Goal: Navigation & Orientation: Understand site structure

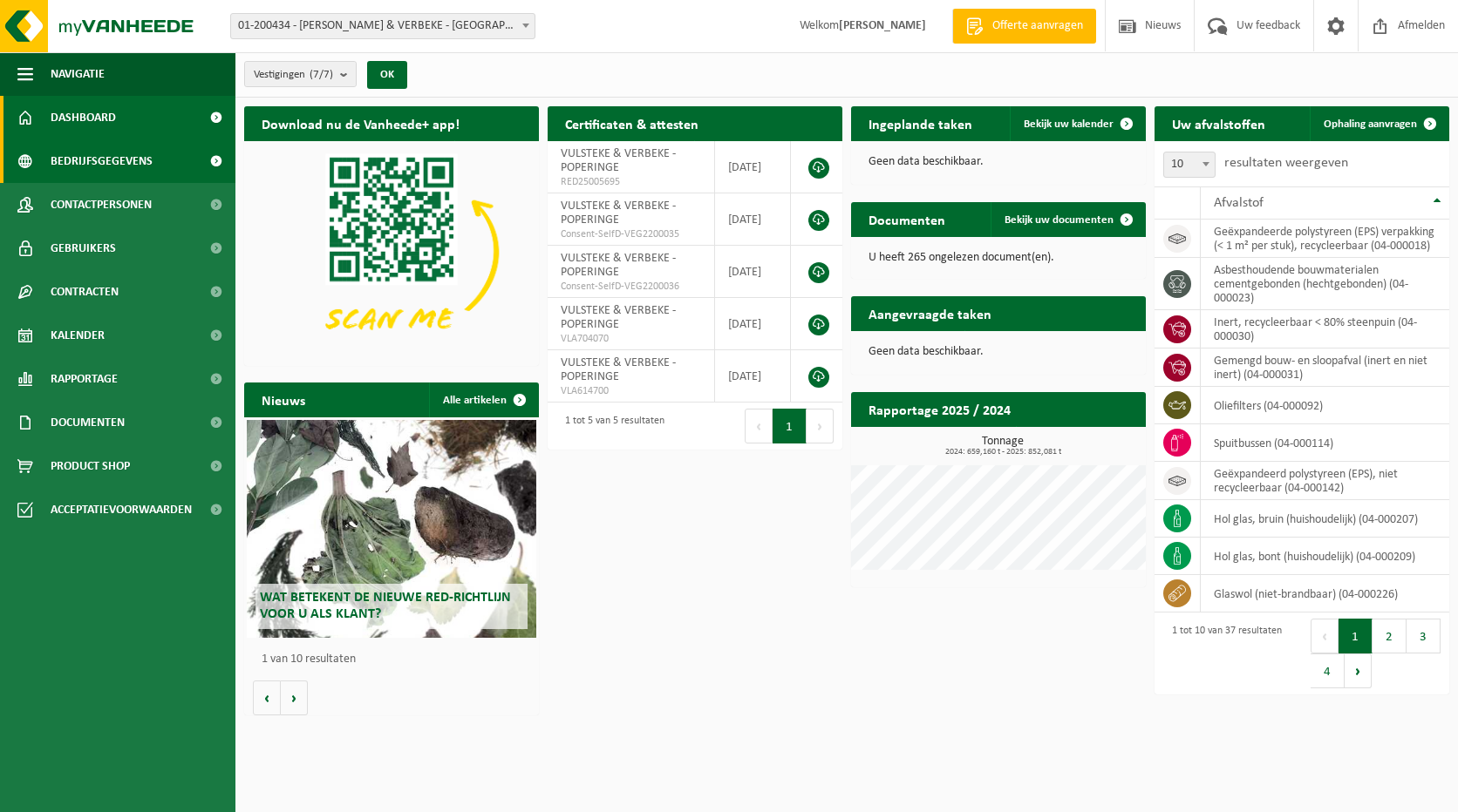
click at [75, 159] on span "Bedrijfsgegevens" at bounding box center [102, 162] width 102 height 44
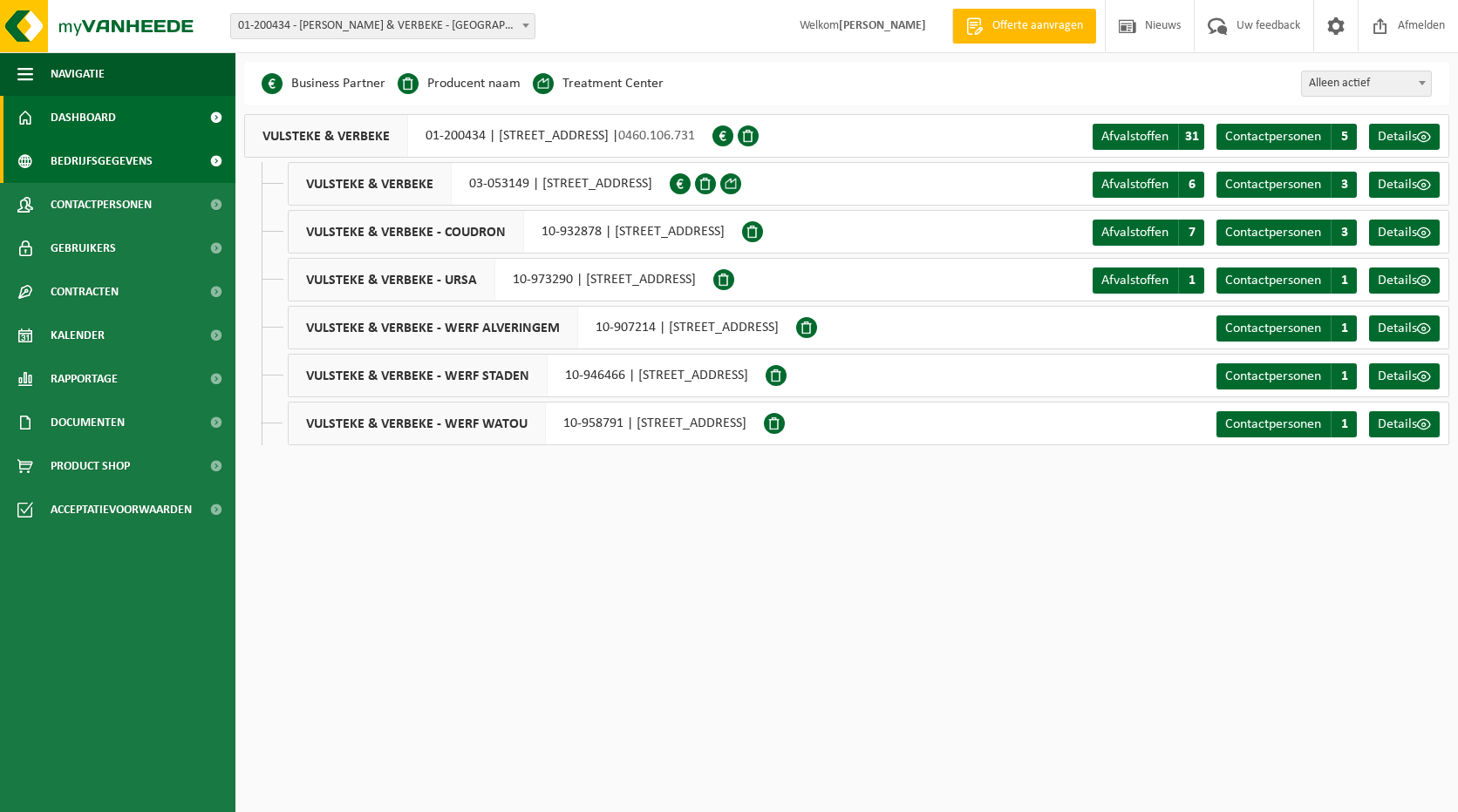
click at [90, 119] on span "Dashboard" at bounding box center [83, 118] width 65 height 44
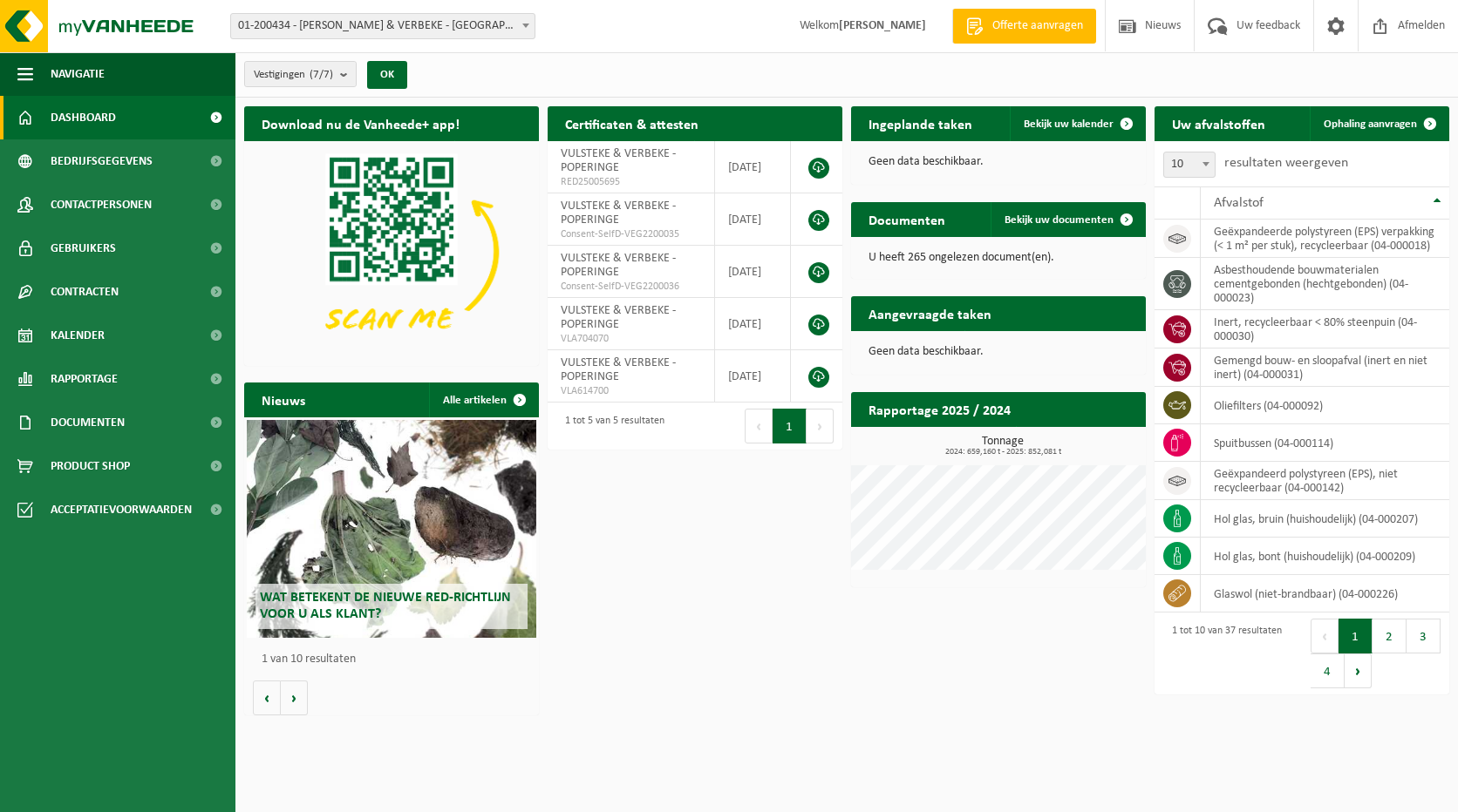
click at [323, 598] on span "Wat betekent de nieuwe RED-richtlijn voor u als klant?" at bounding box center [385, 606] width 251 height 31
click at [85, 164] on span "Bedrijfsgegevens" at bounding box center [102, 162] width 102 height 44
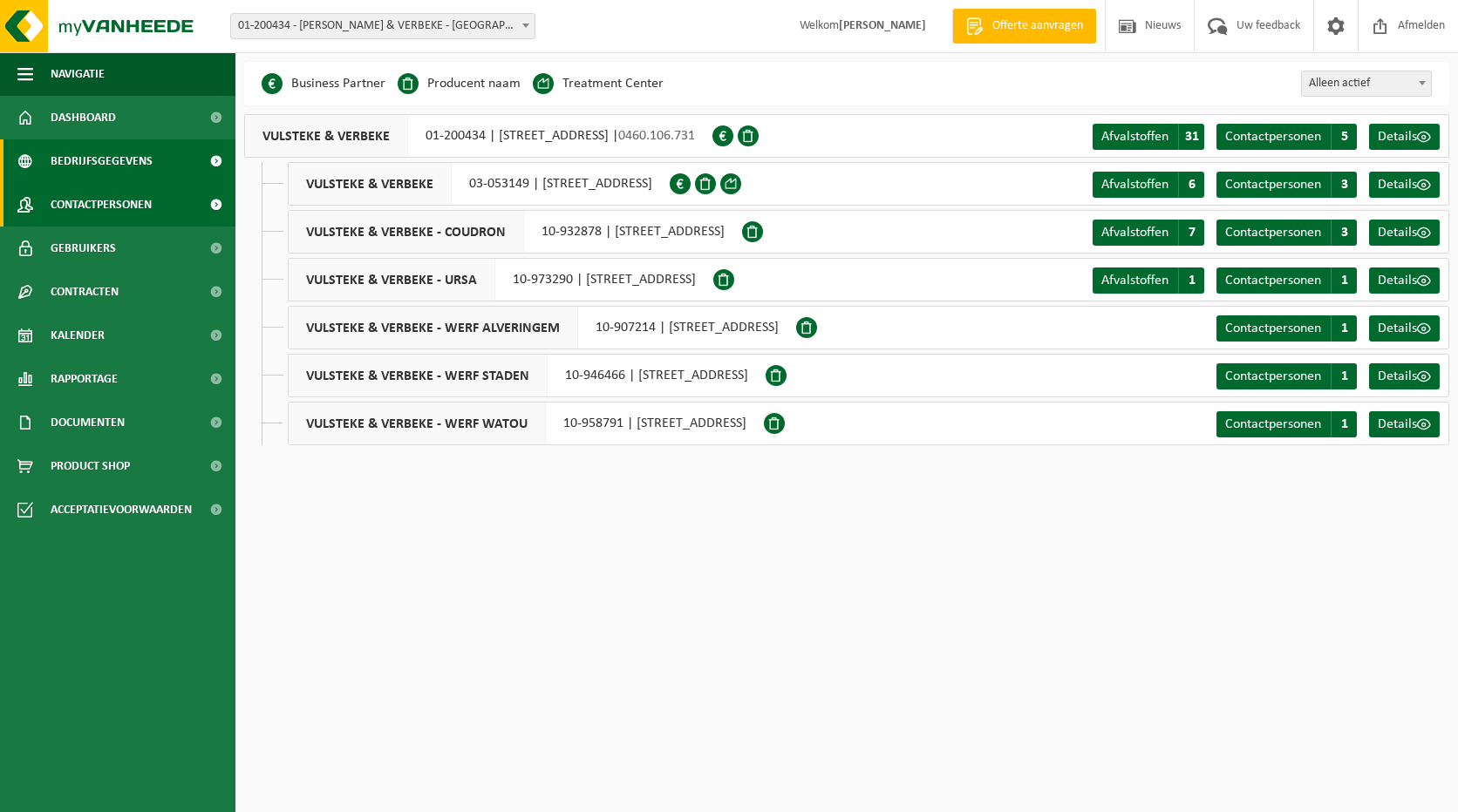
click at [96, 209] on span "Contactpersonen" at bounding box center [102, 205] width 102 height 44
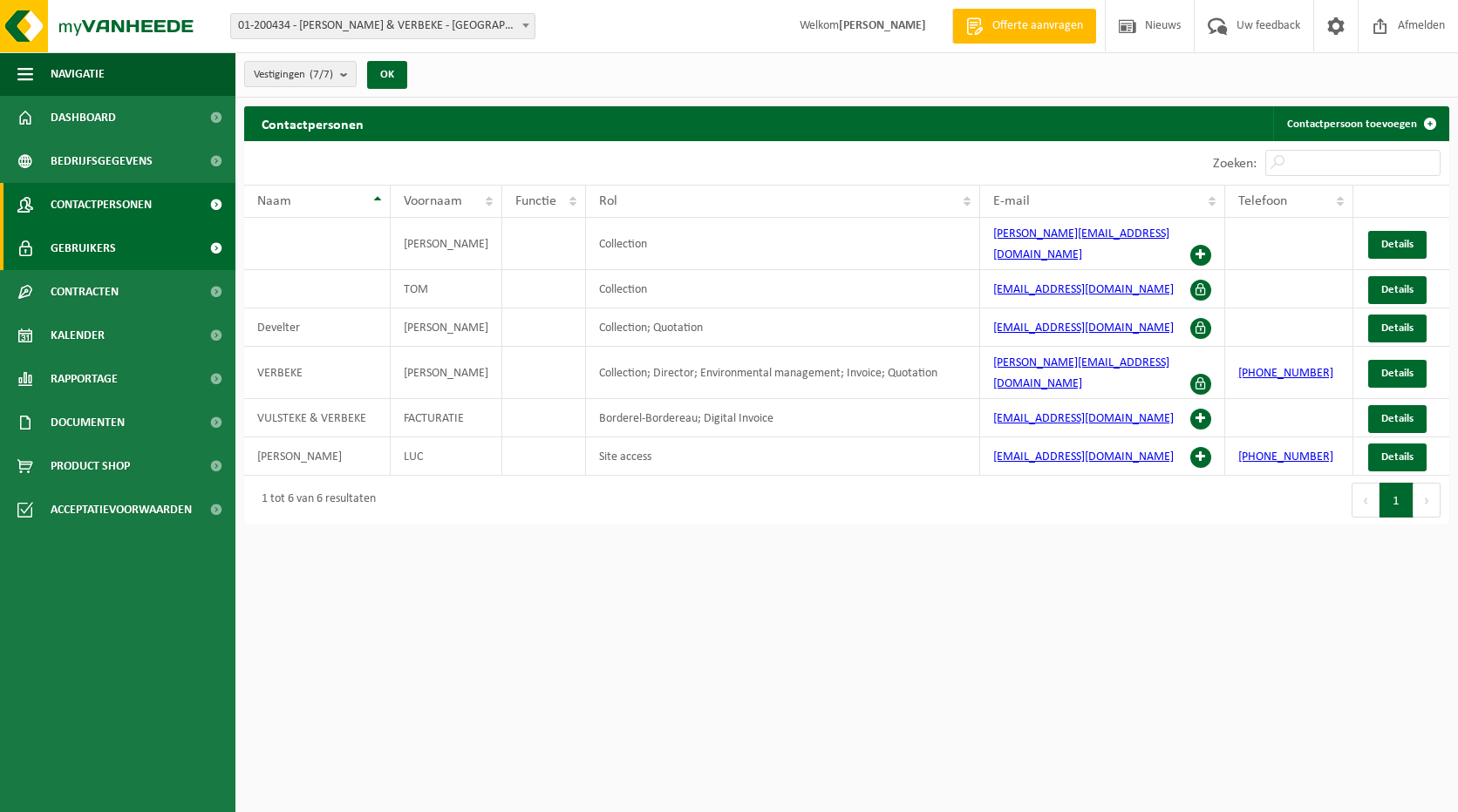
click at [85, 246] on span "Gebruikers" at bounding box center [83, 249] width 65 height 44
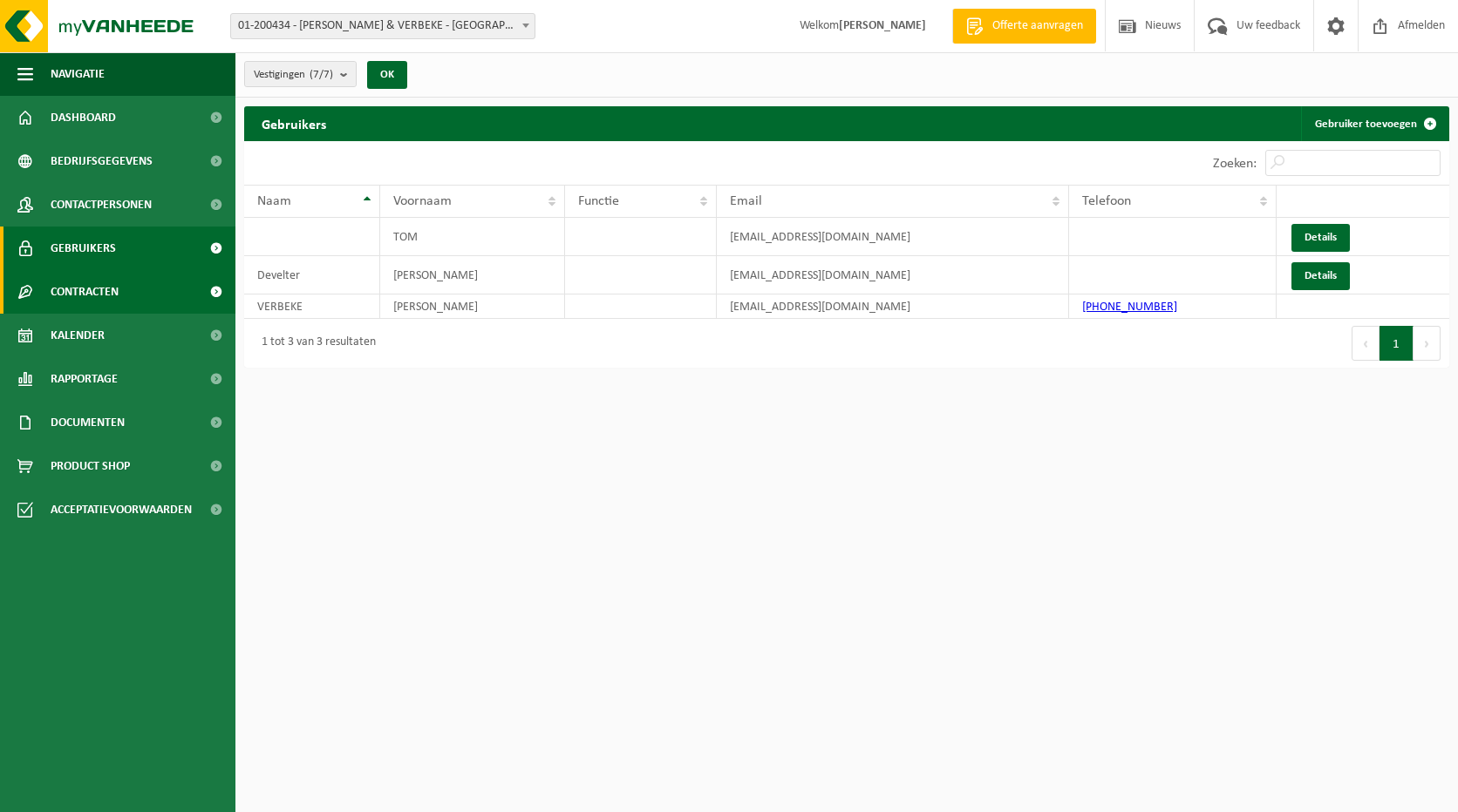
click at [83, 289] on span "Contracten" at bounding box center [84, 292] width 68 height 44
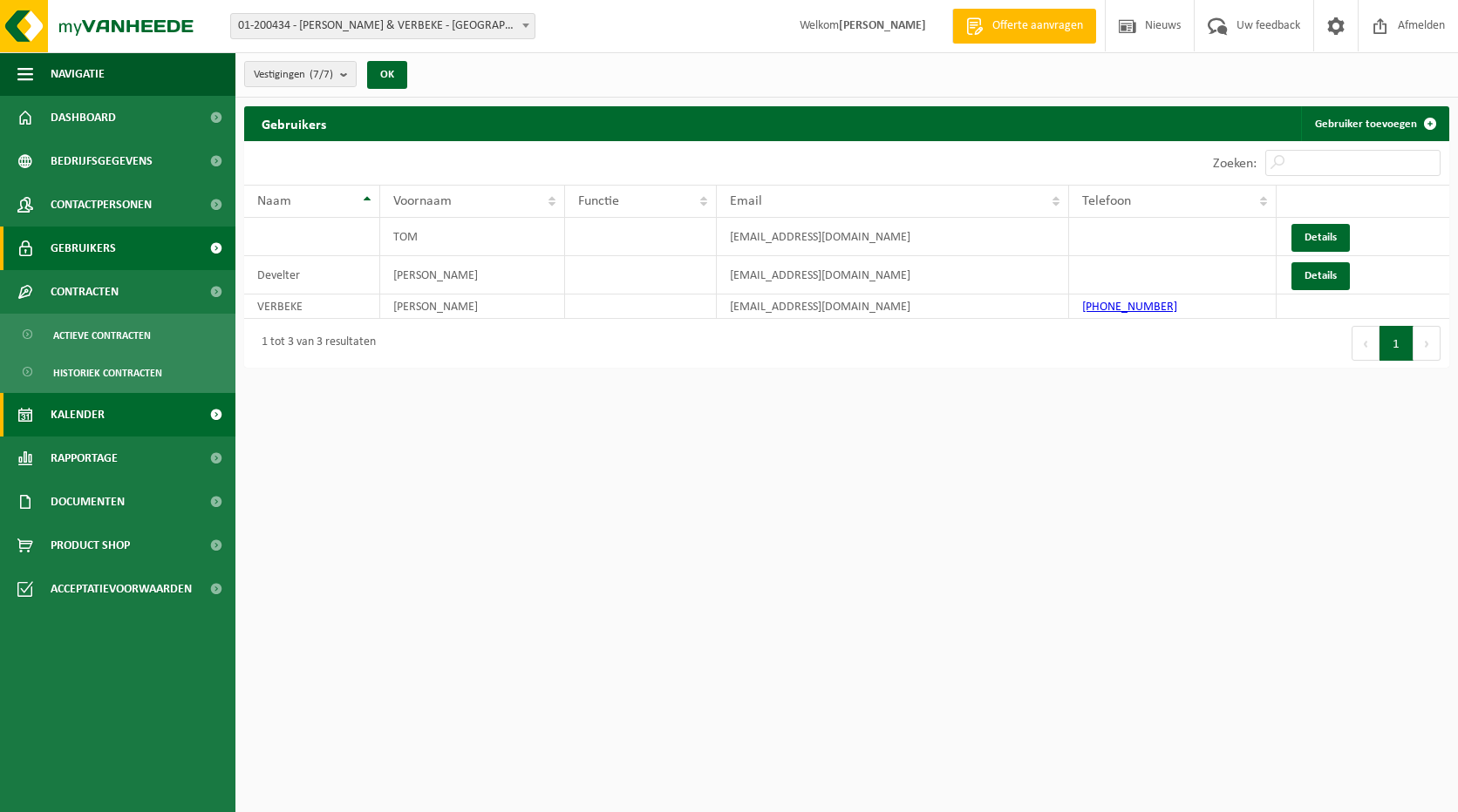
click at [84, 413] on span "Kalender" at bounding box center [78, 415] width 54 height 44
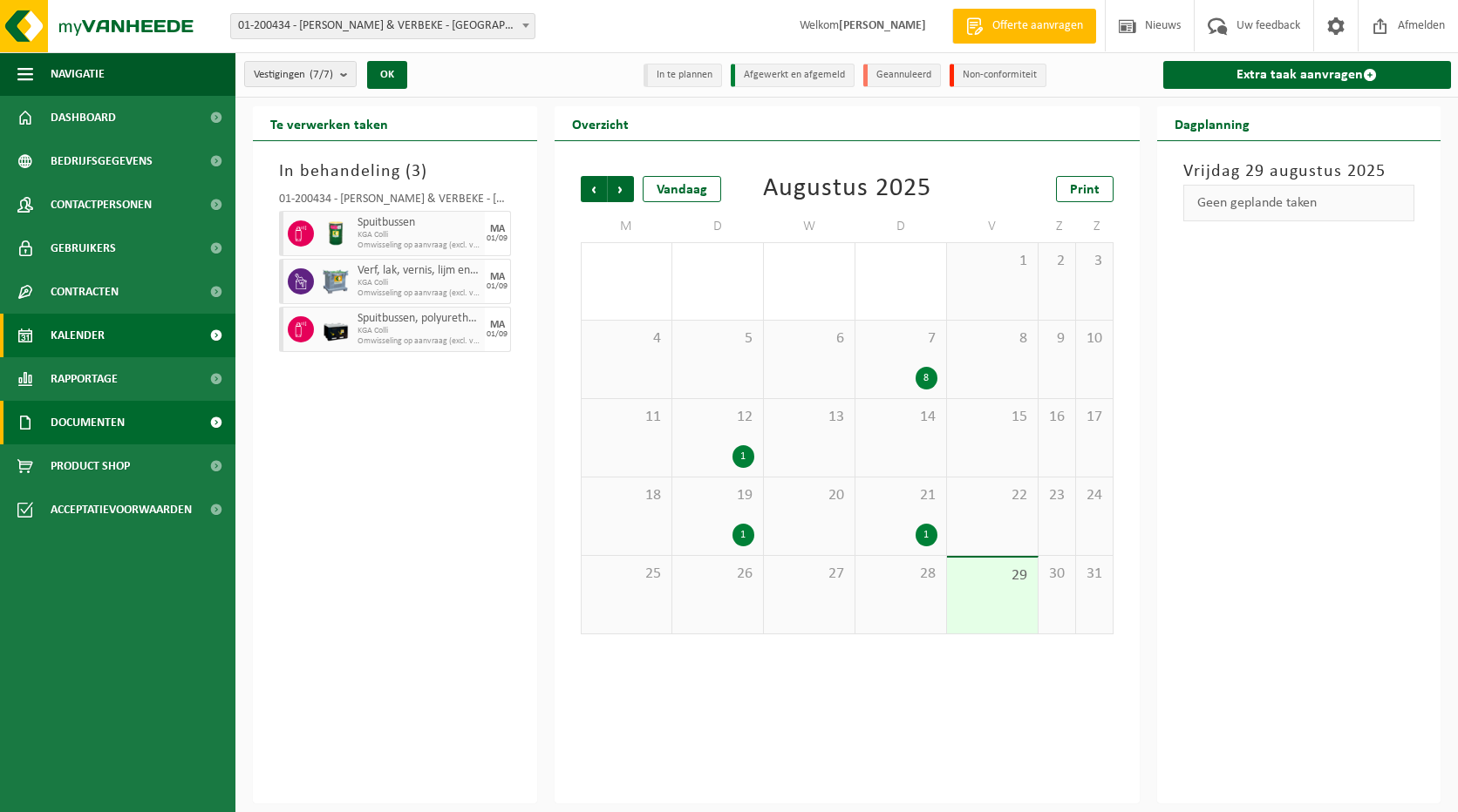
click at [94, 417] on span "Documenten" at bounding box center [87, 423] width 74 height 44
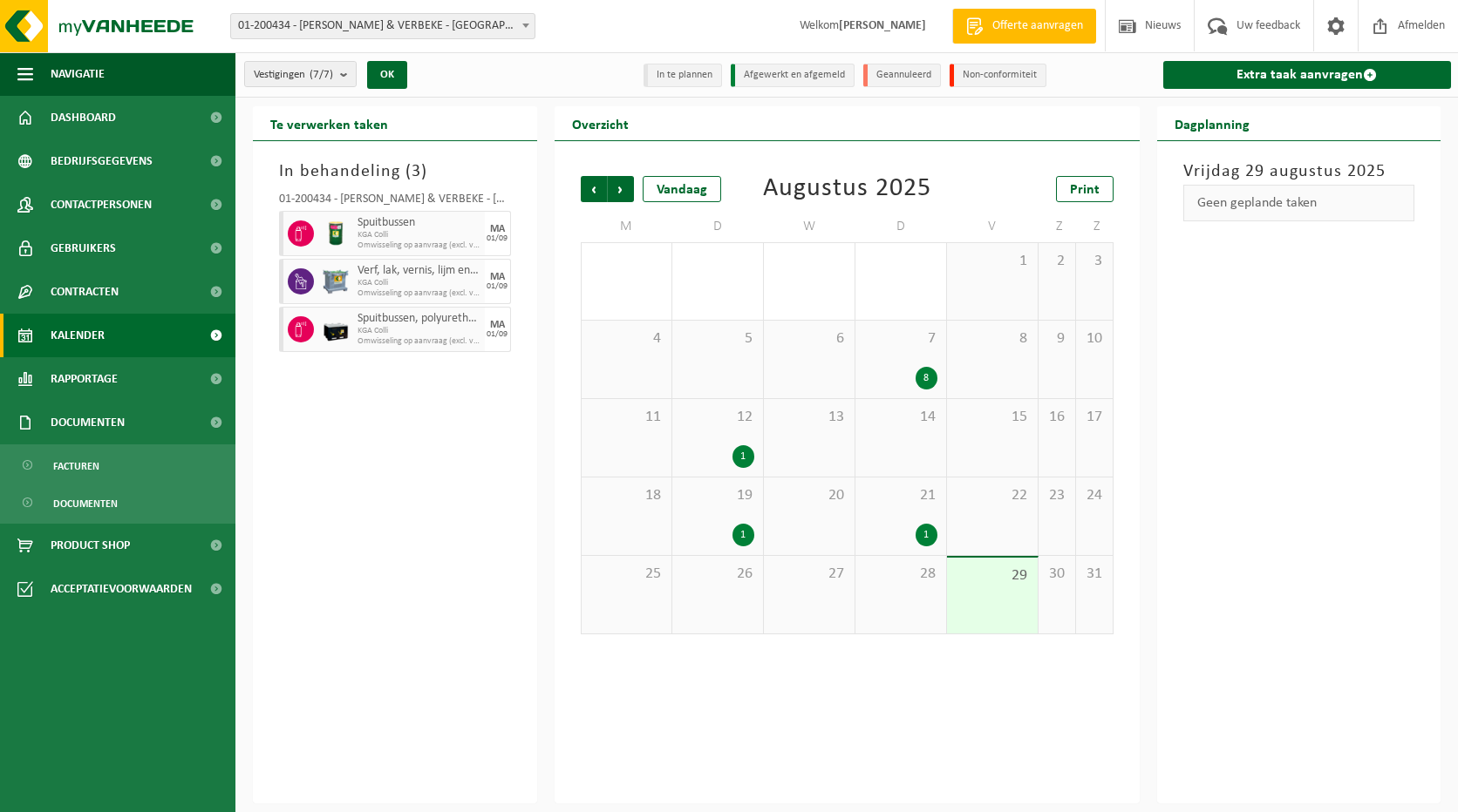
click at [99, 485] on ul "Facturen Documenten" at bounding box center [118, 484] width 236 height 79
click at [102, 506] on span "Documenten" at bounding box center [85, 504] width 64 height 34
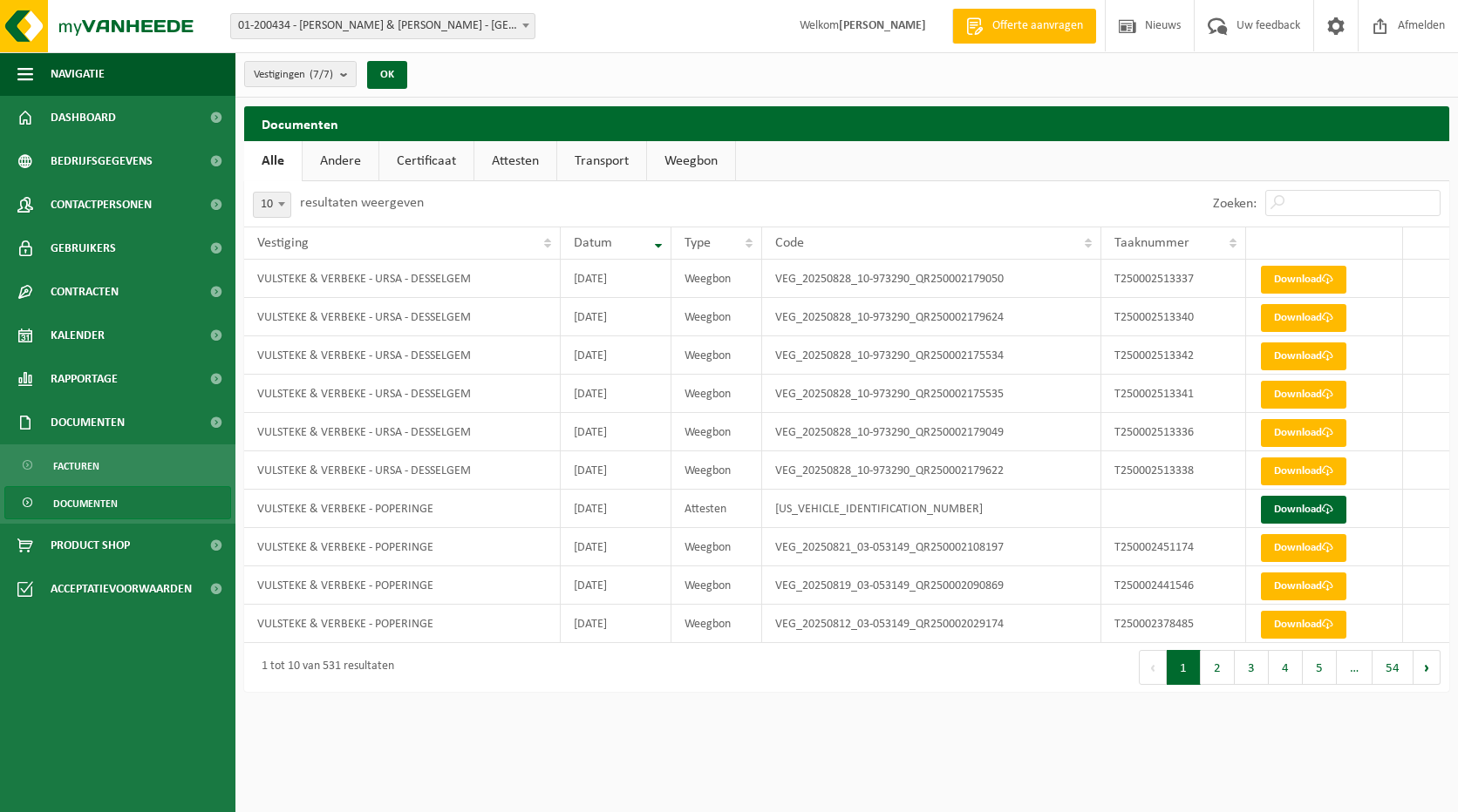
click at [341, 151] on link "Andere" at bounding box center [340, 161] width 76 height 40
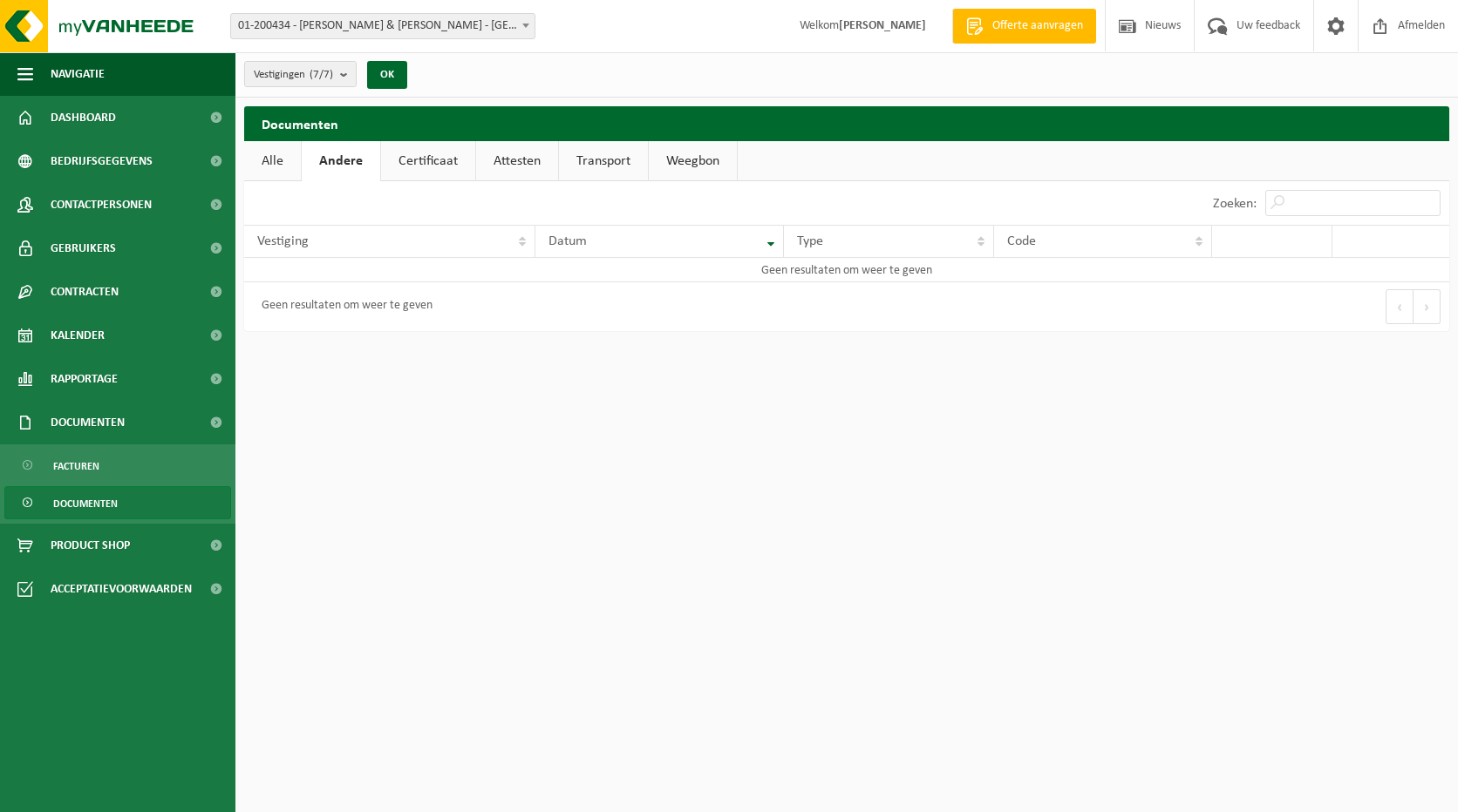
click at [421, 162] on link "Certificaat" at bounding box center [428, 161] width 94 height 40
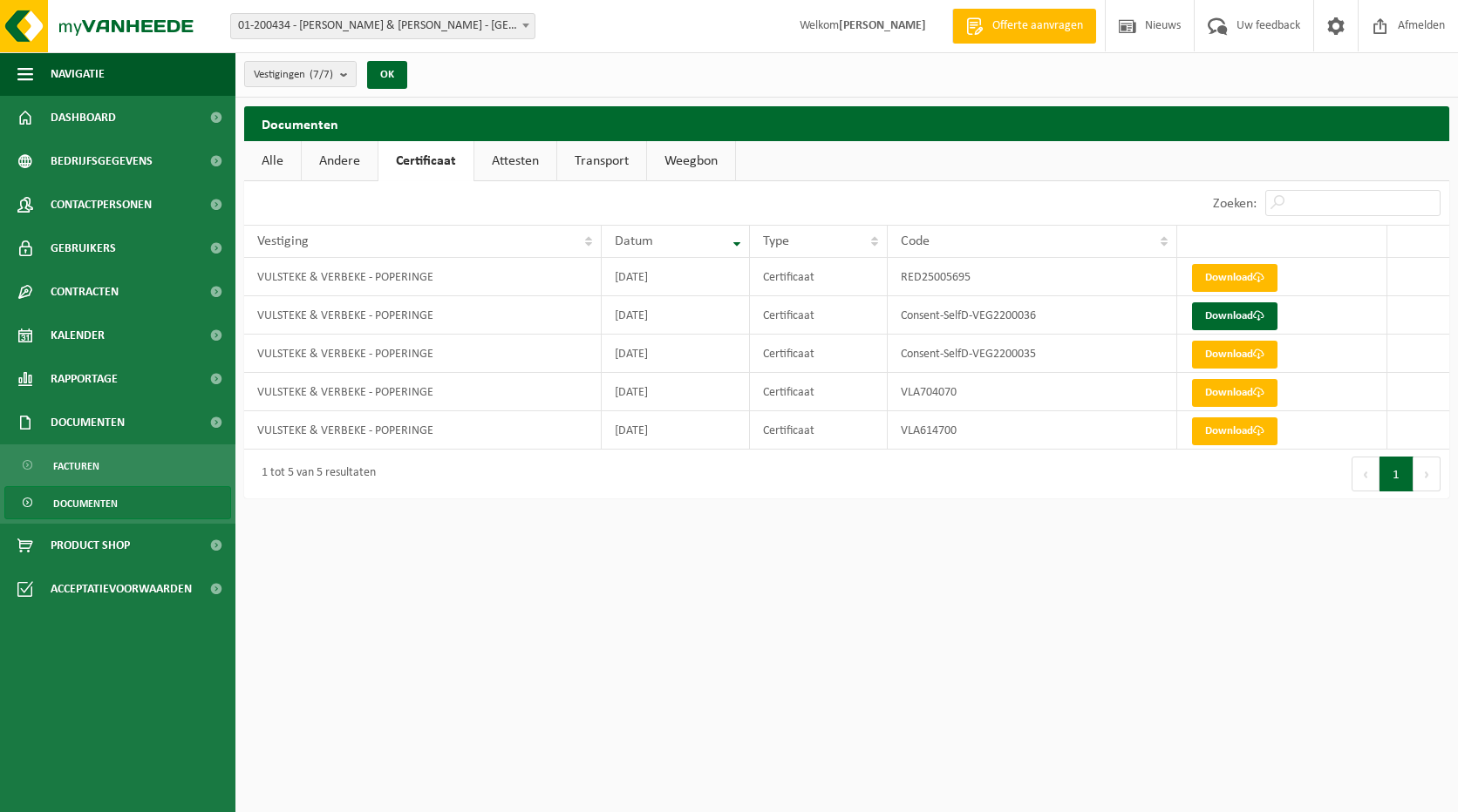
click at [518, 163] on link "Attesten" at bounding box center [515, 161] width 82 height 40
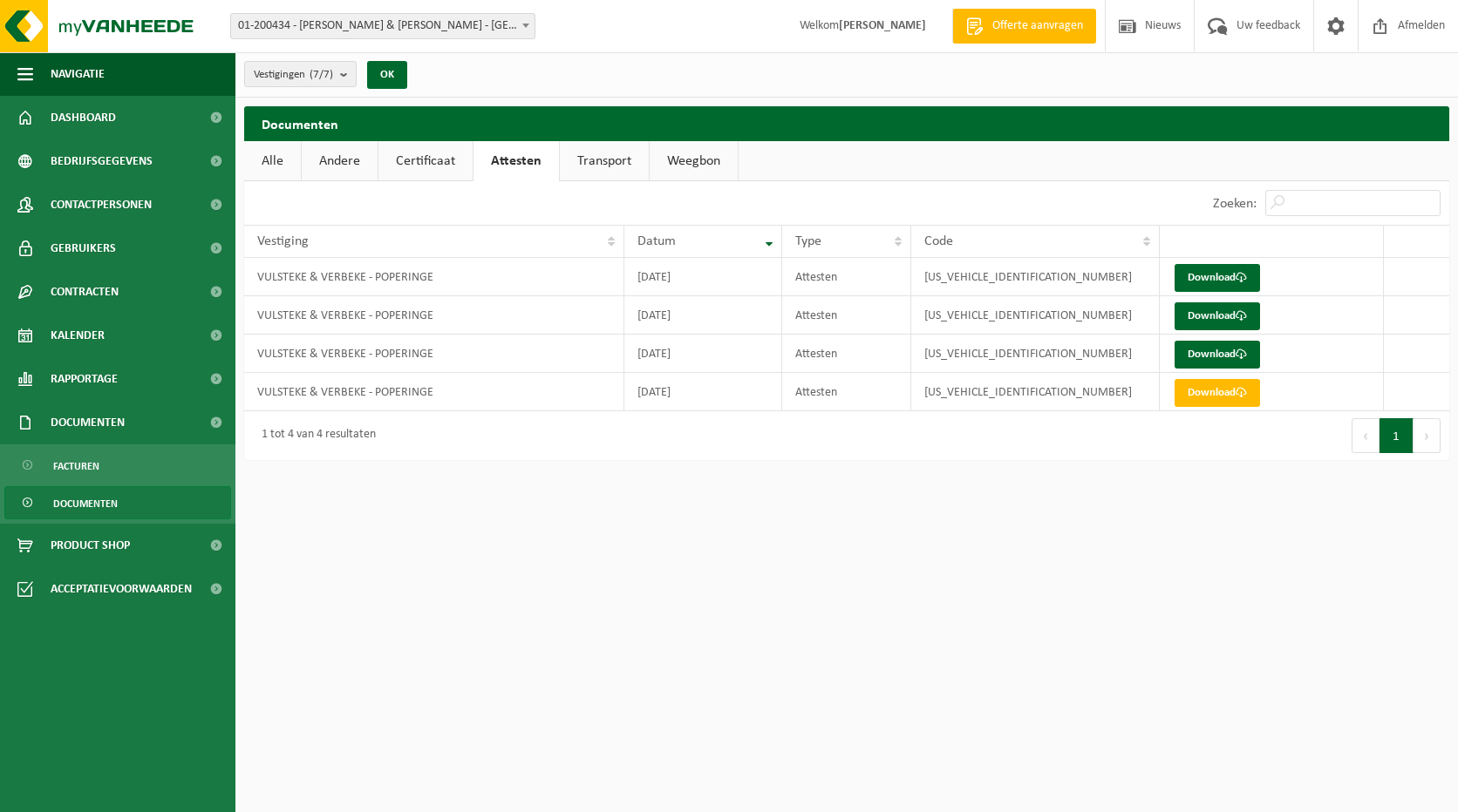
click at [588, 160] on link "Transport" at bounding box center [604, 161] width 89 height 40
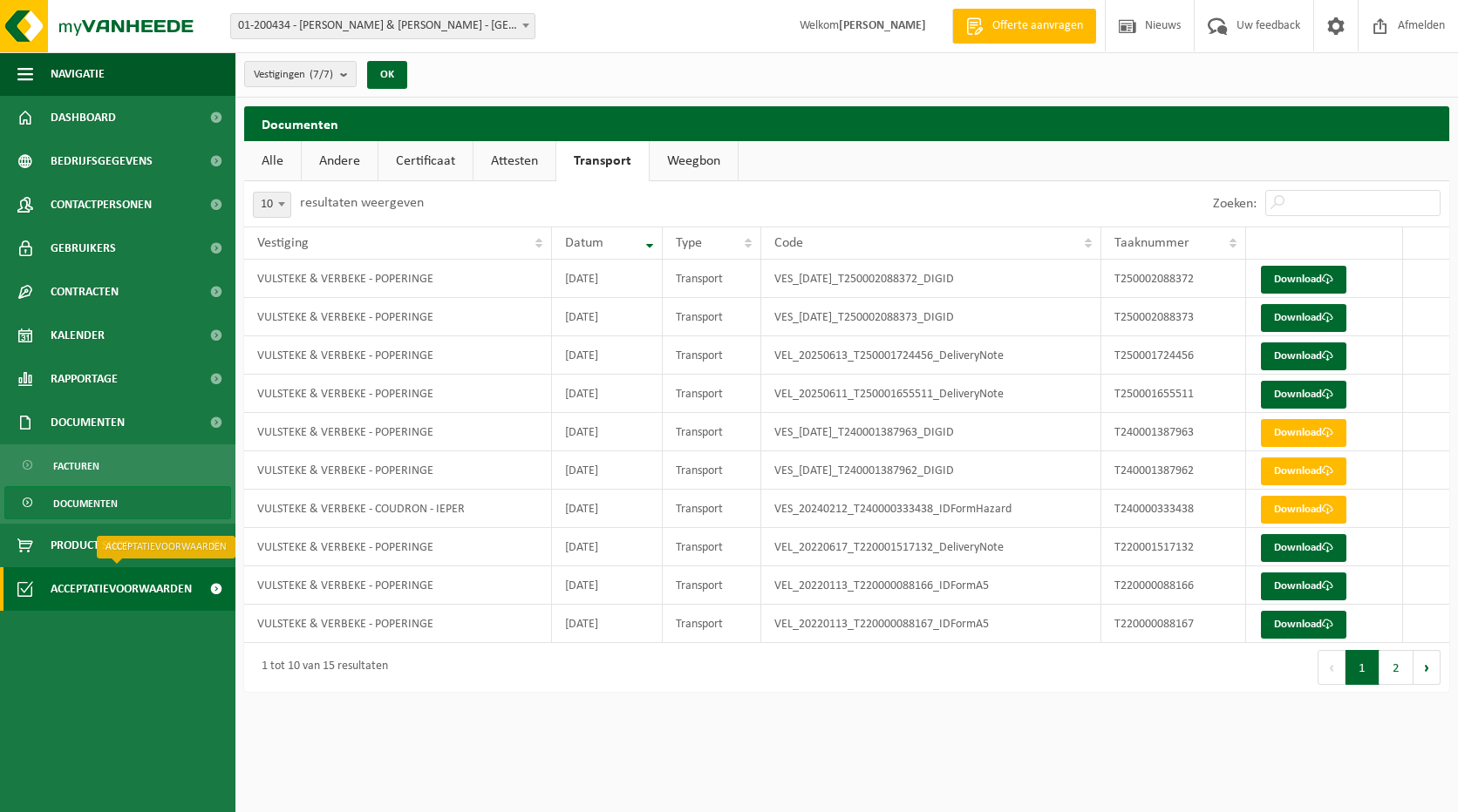
click at [120, 593] on span "Acceptatievoorwaarden" at bounding box center [121, 589] width 141 height 44
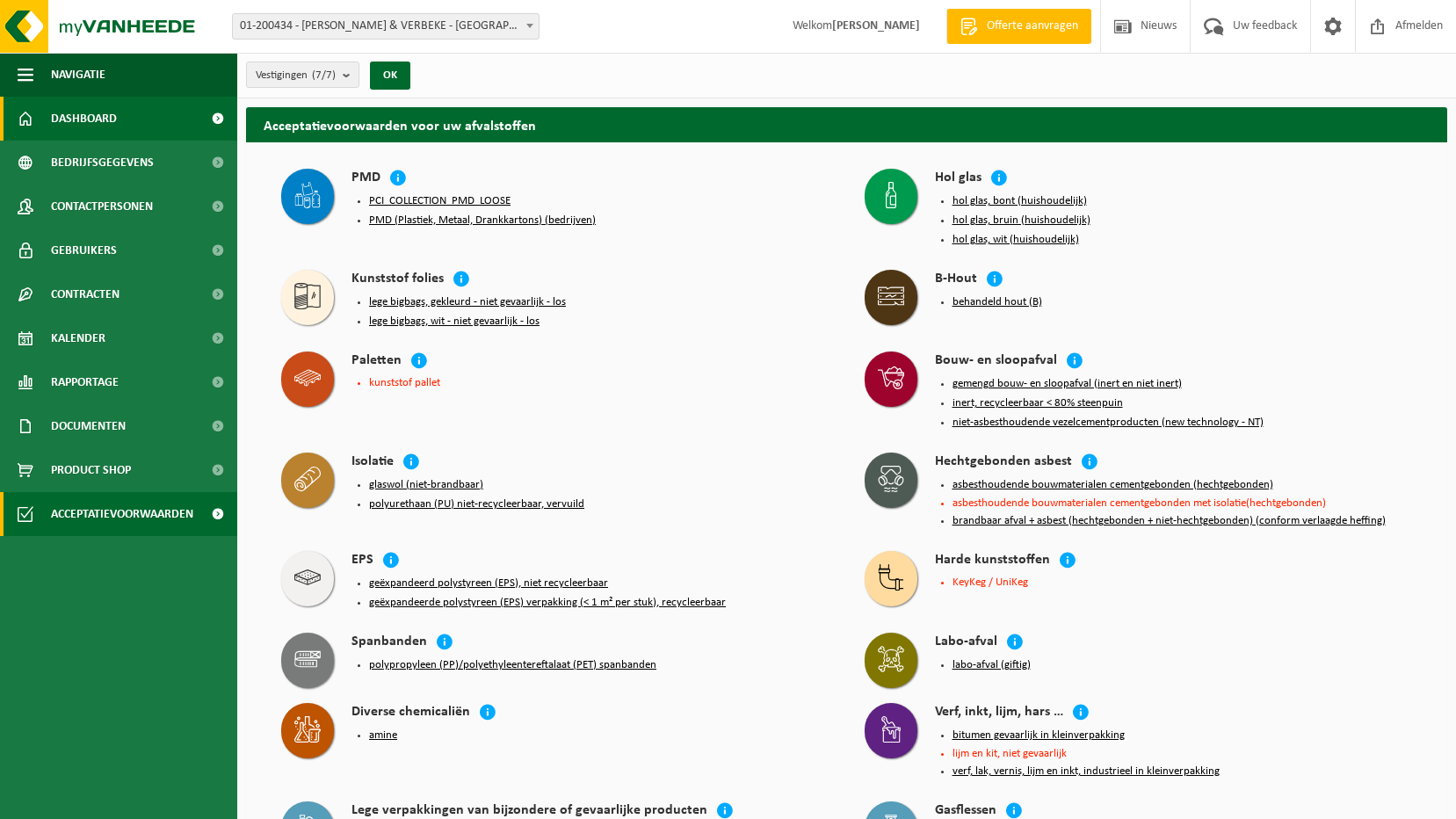
click at [72, 112] on span "Dashboard" at bounding box center [84, 119] width 66 height 44
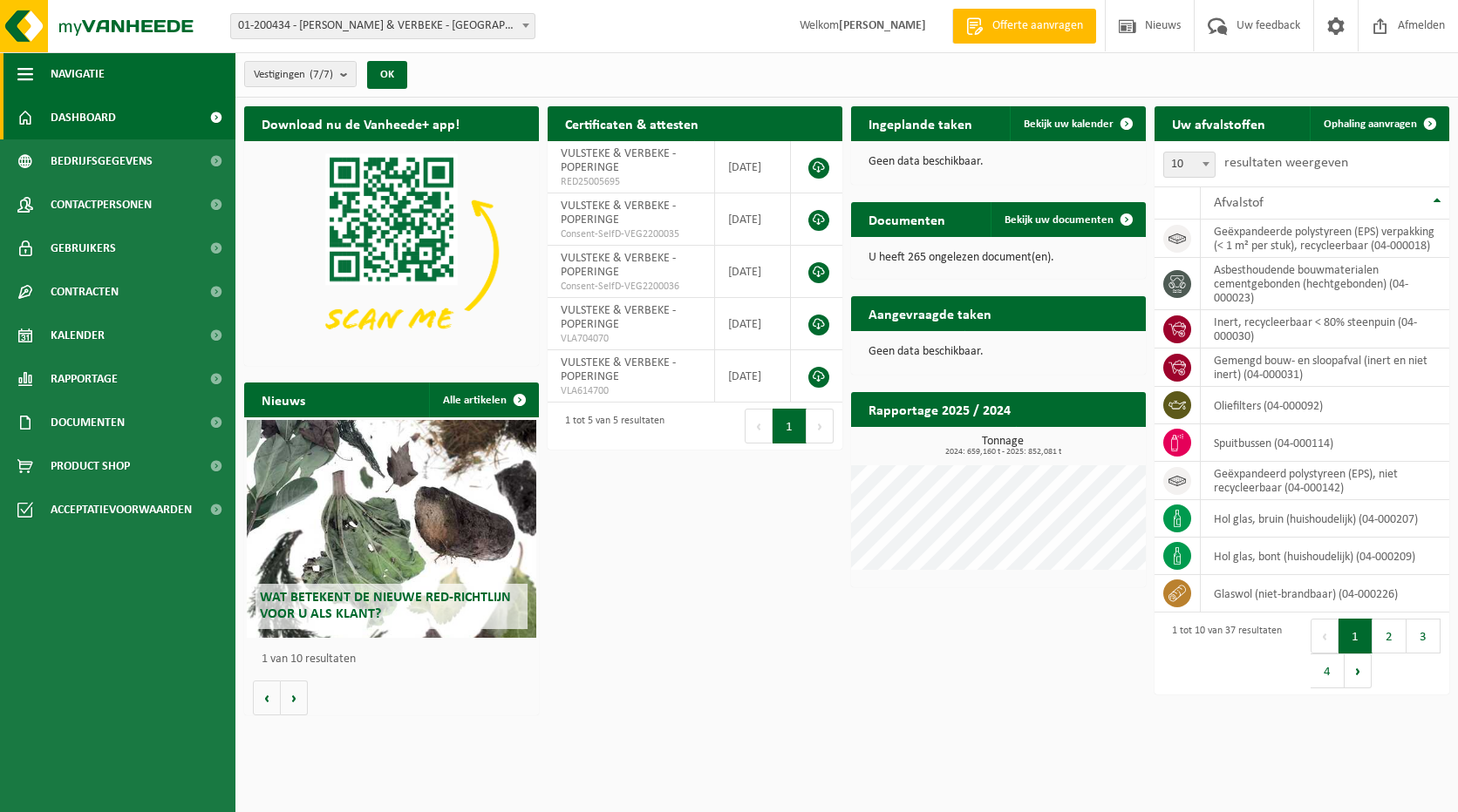
click at [27, 76] on span "button" at bounding box center [25, 75] width 15 height 44
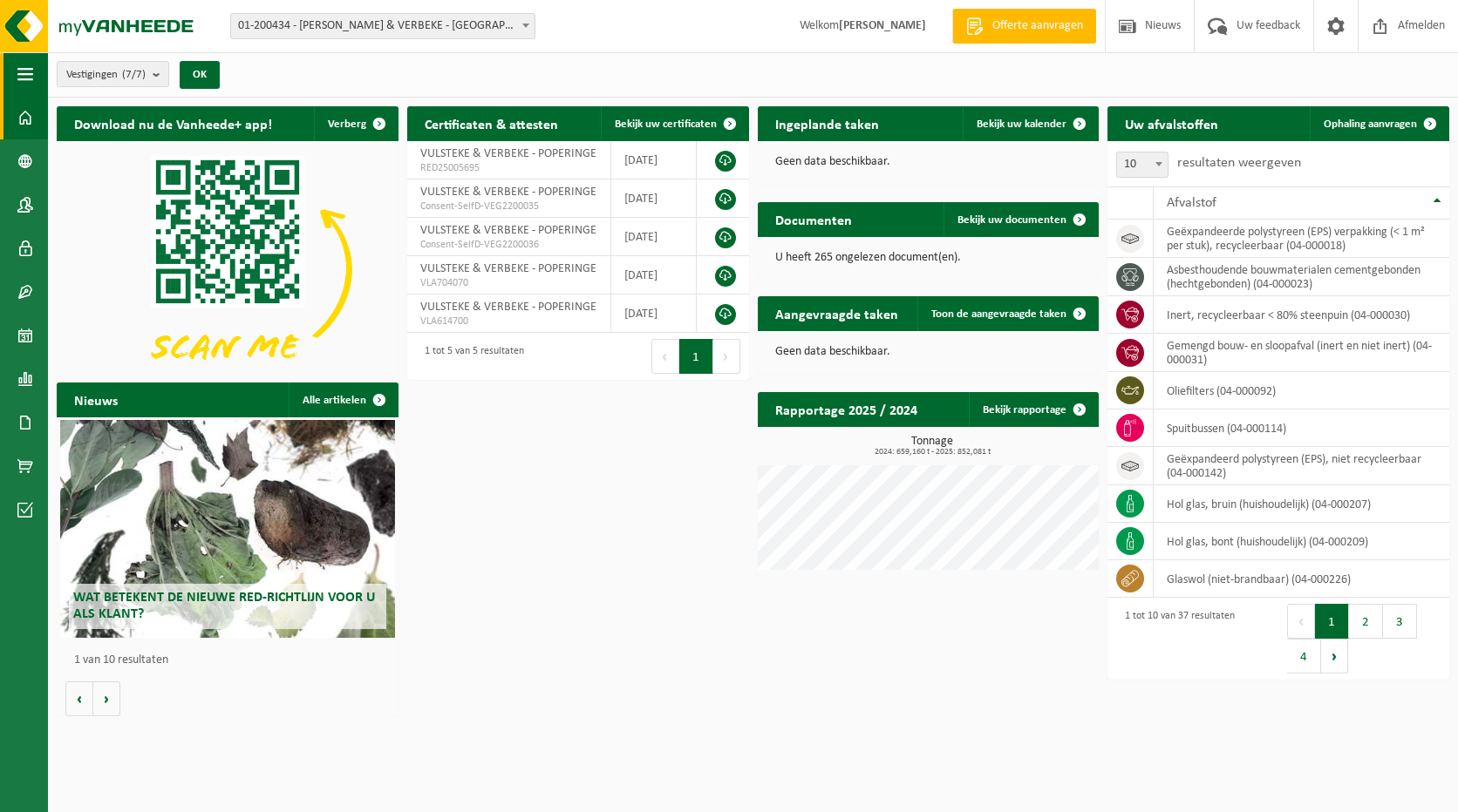
click at [27, 76] on span "button" at bounding box center [25, 75] width 15 height 44
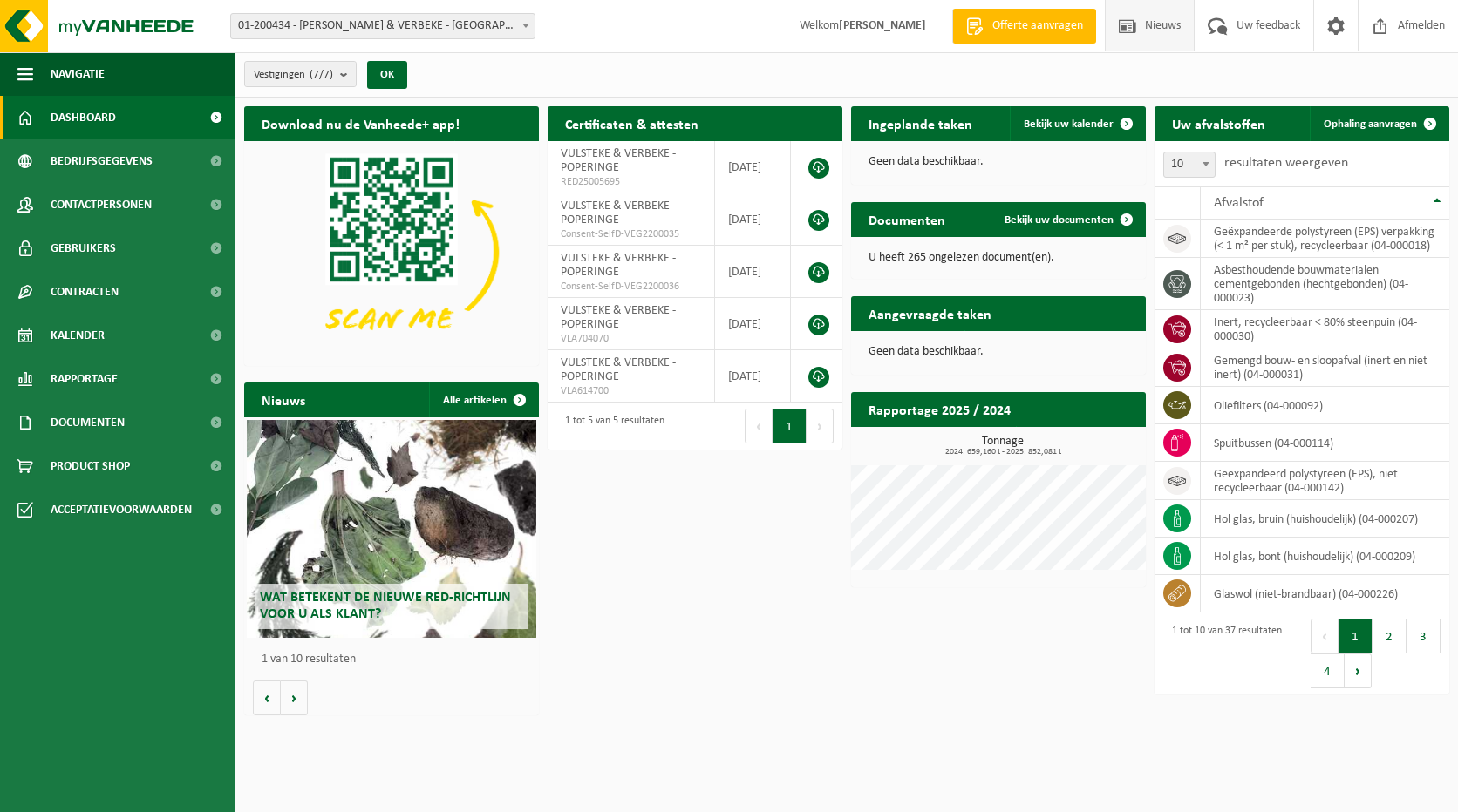
click at [1128, 23] on span at bounding box center [1127, 26] width 26 height 52
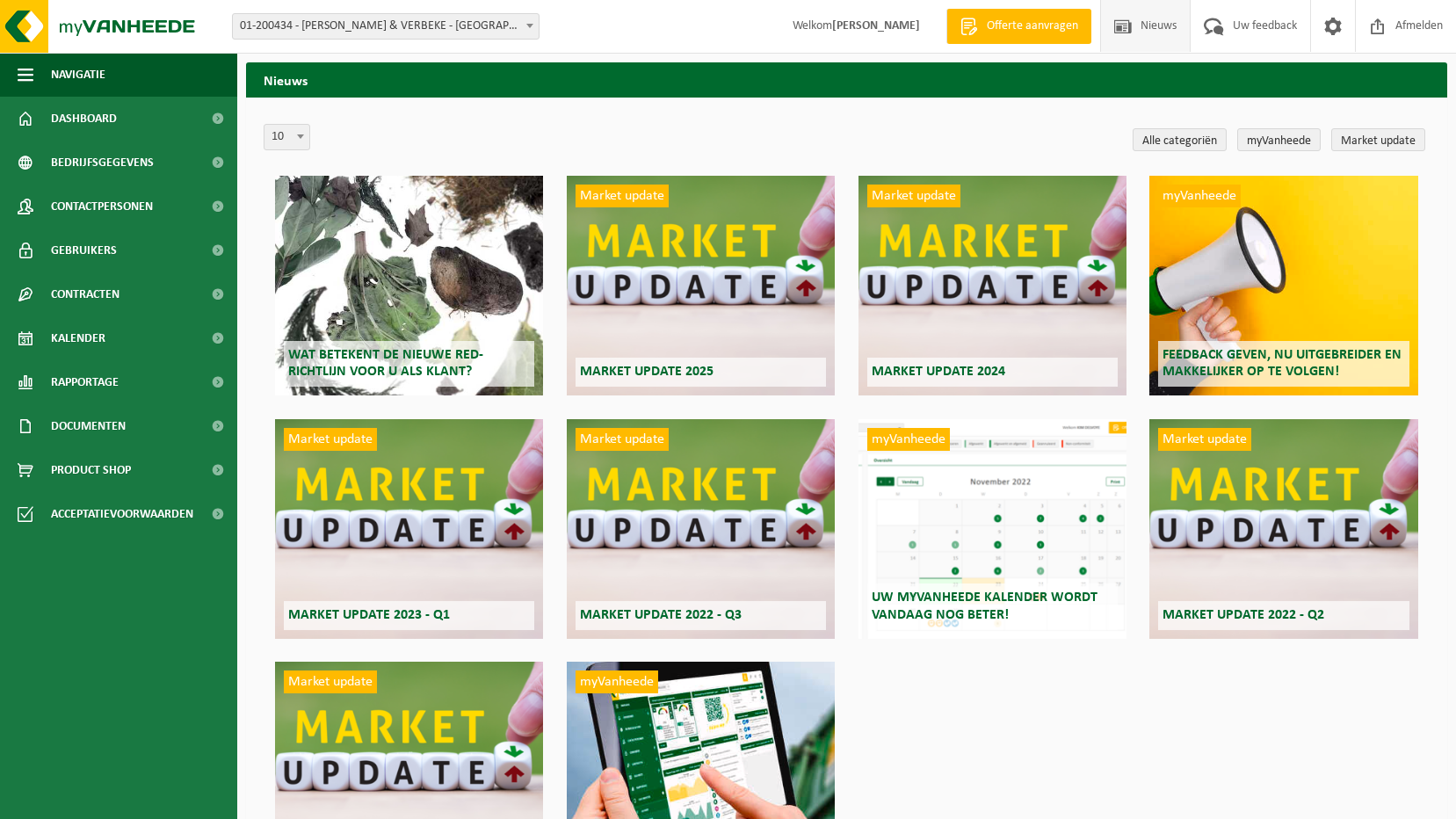
scroll to position [88, 0]
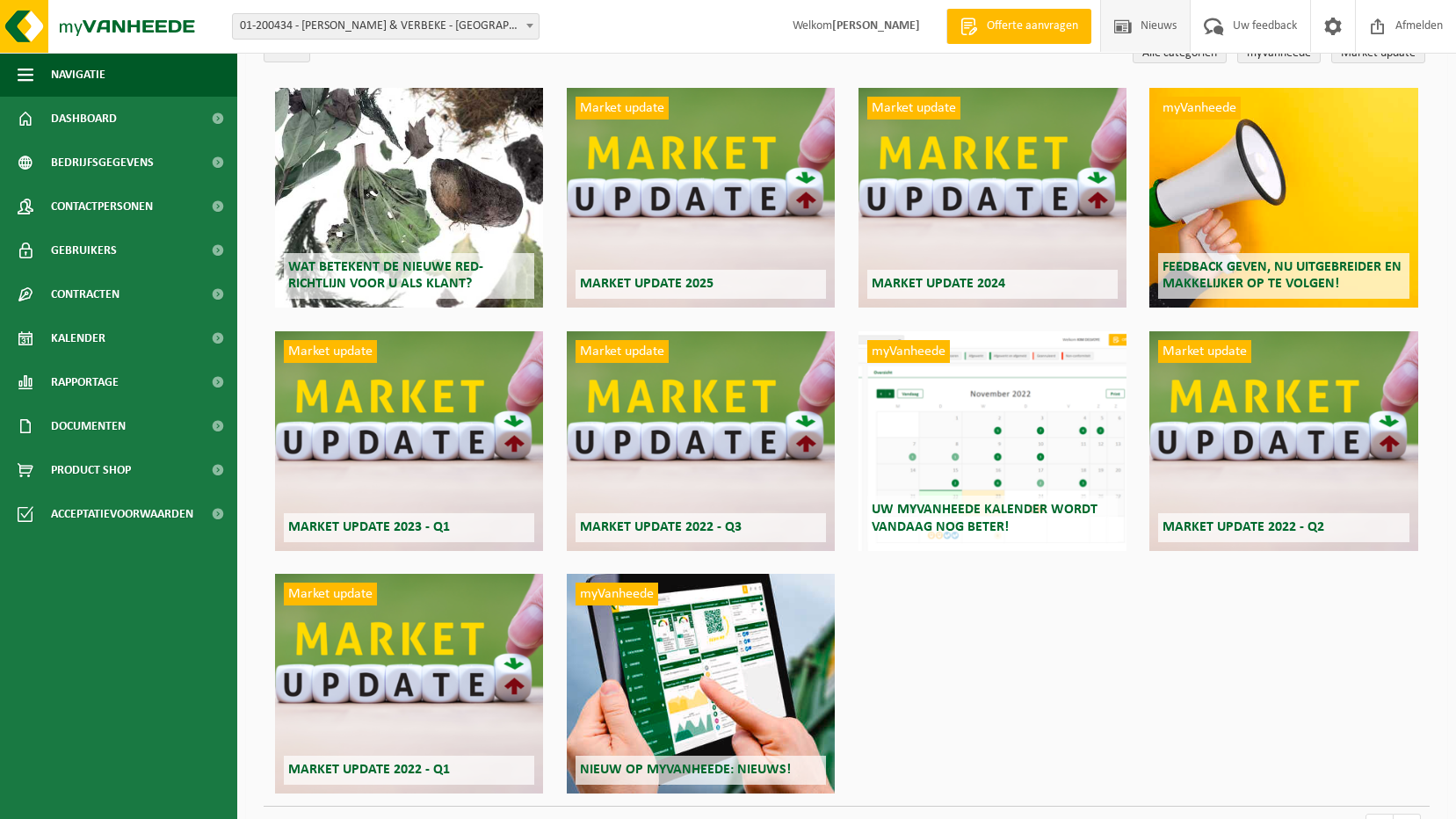
click at [689, 194] on div "Market update Market update 2025" at bounding box center [701, 198] width 268 height 220
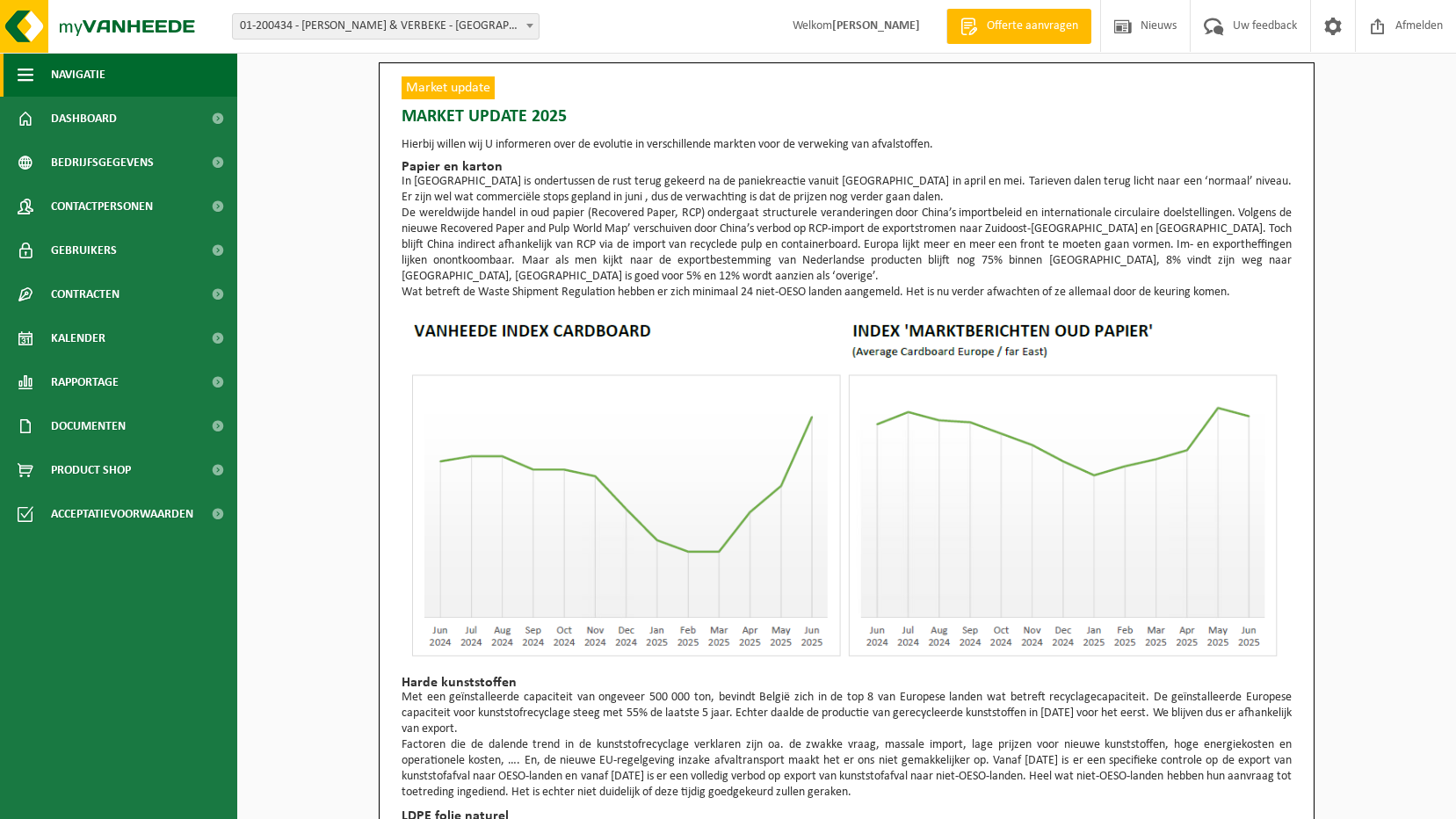
click at [81, 79] on span "Navigatie" at bounding box center [78, 75] width 54 height 44
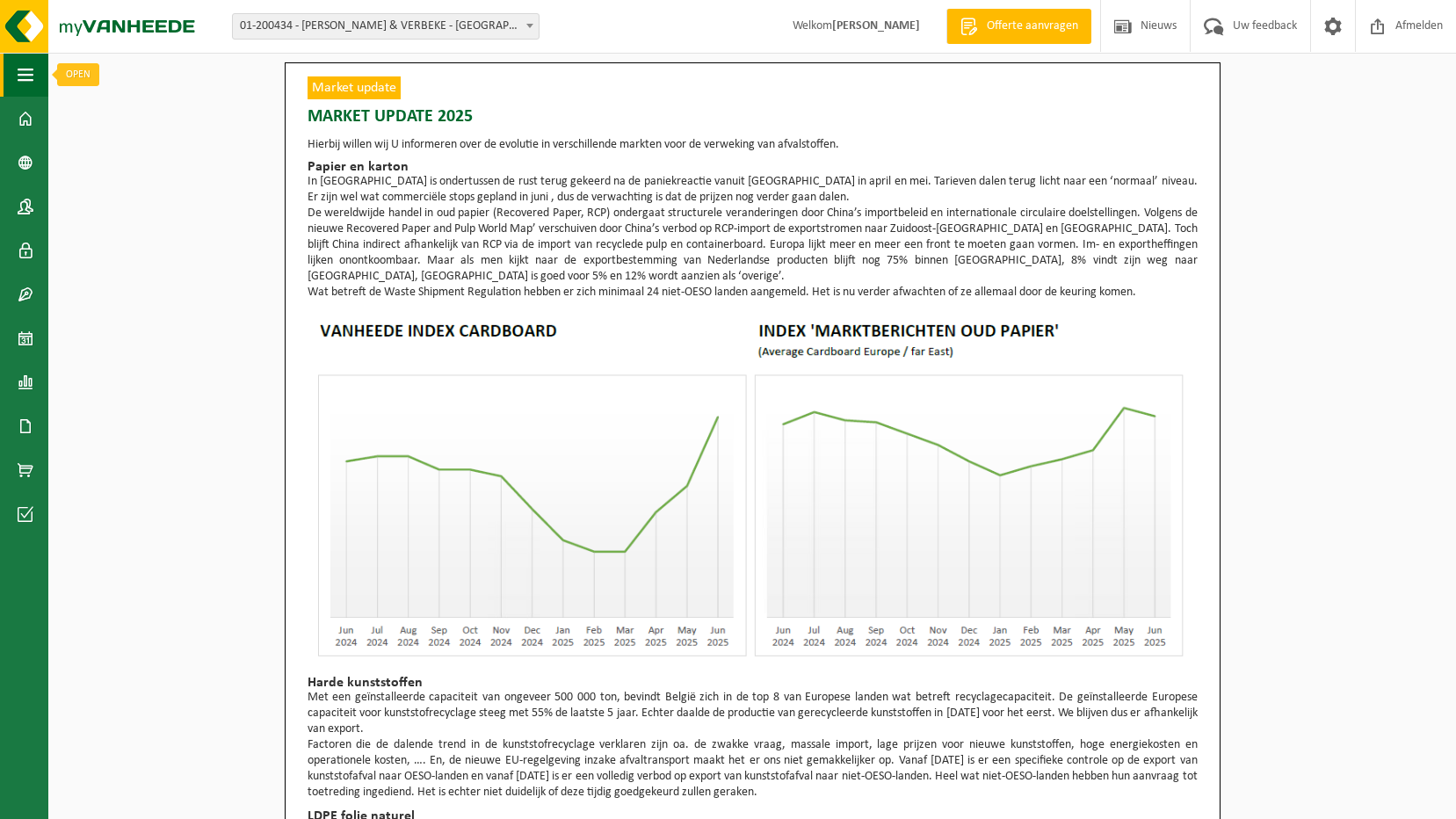
click at [19, 73] on span "button" at bounding box center [25, 75] width 15 height 44
